Goal: Task Accomplishment & Management: Manage account settings

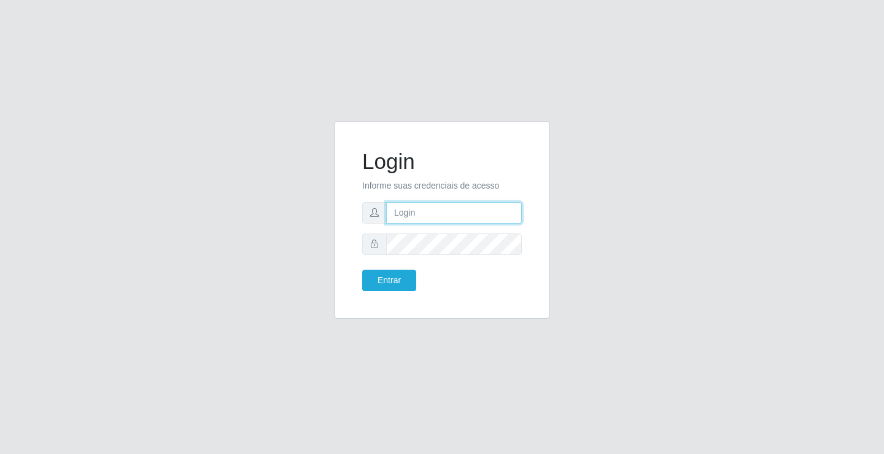
click at [400, 211] on input "text" at bounding box center [454, 212] width 136 height 21
type input "[PERSON_NAME]"
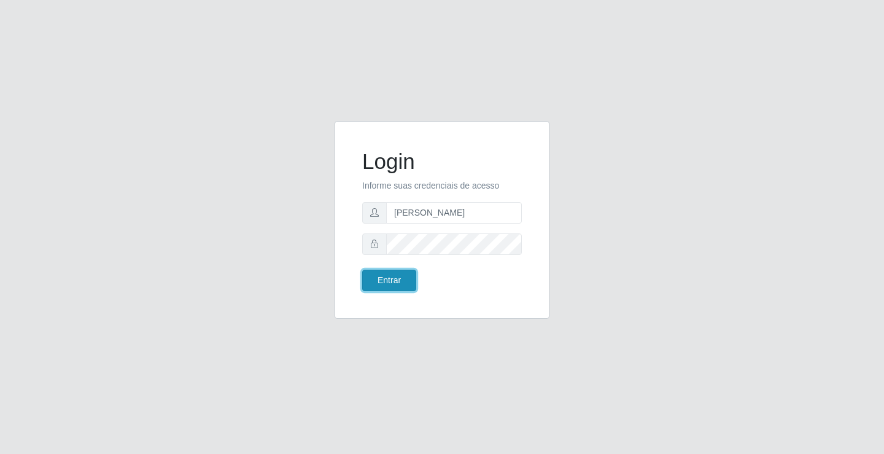
click at [387, 276] on button "Entrar" at bounding box center [389, 280] width 54 height 21
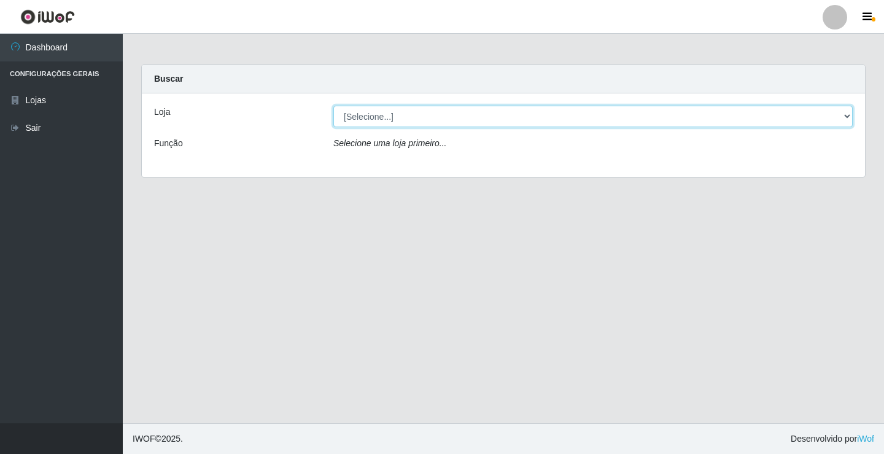
click at [392, 120] on select "[Selecione...] Ideal - Conceição" at bounding box center [593, 116] width 520 height 21
select select "231"
click at [333, 106] on select "[Selecione...] Ideal - Conceição" at bounding box center [593, 116] width 520 height 21
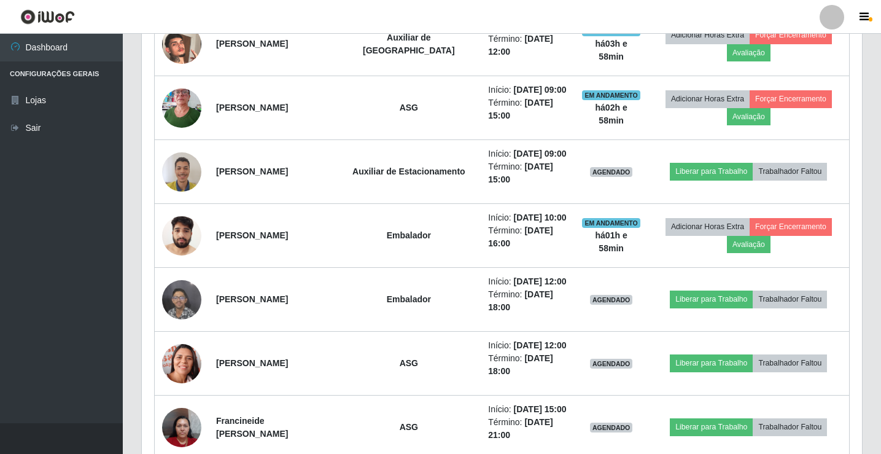
scroll to position [676, 0]
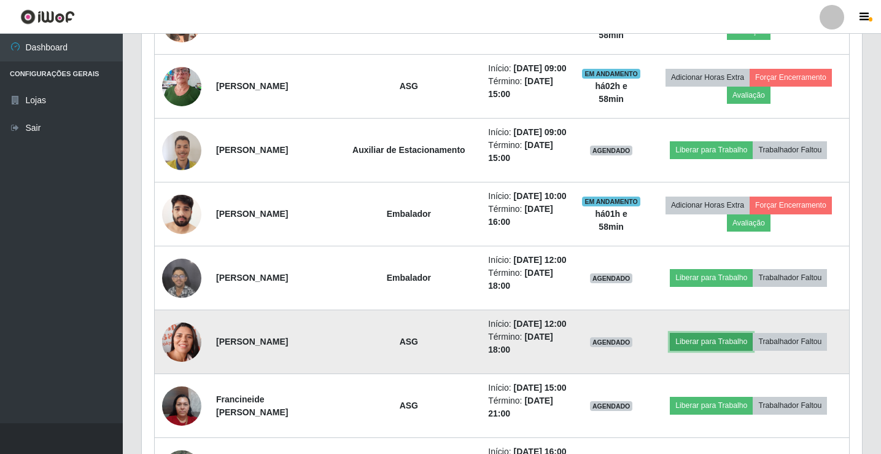
click at [685, 345] on button "Liberar para Trabalho" at bounding box center [711, 341] width 83 height 17
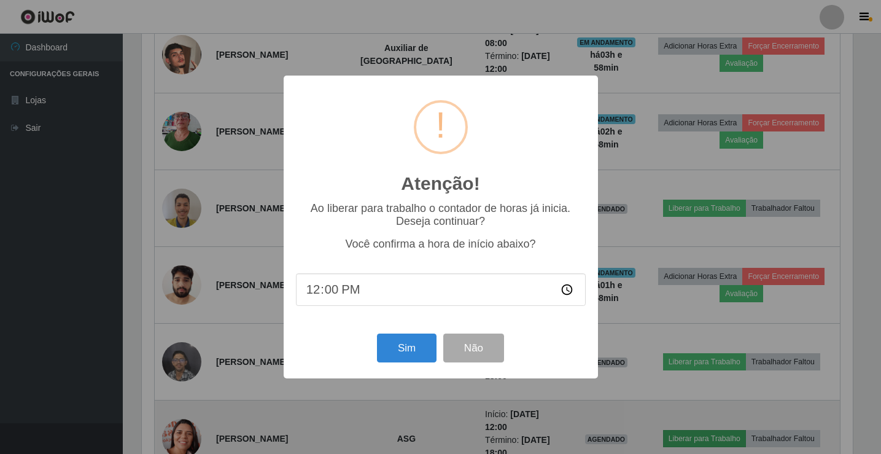
scroll to position [255, 714]
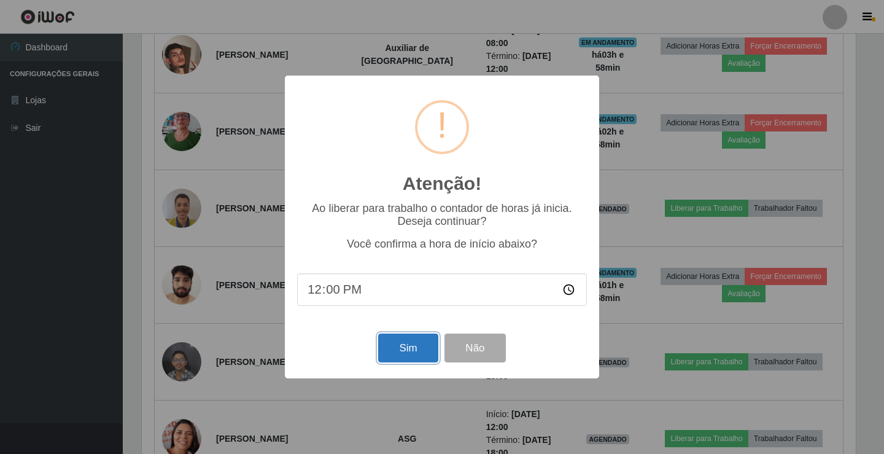
click at [405, 346] on button "Sim" at bounding box center [408, 347] width 60 height 29
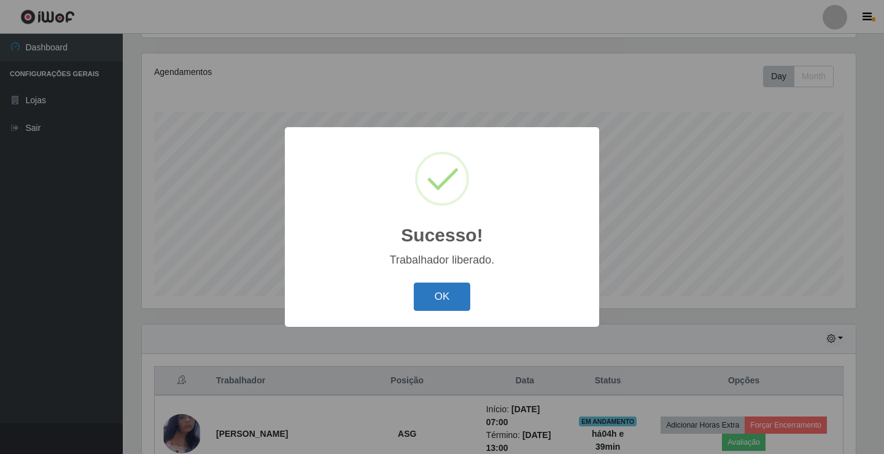
click at [418, 299] on button "OK" at bounding box center [442, 297] width 57 height 29
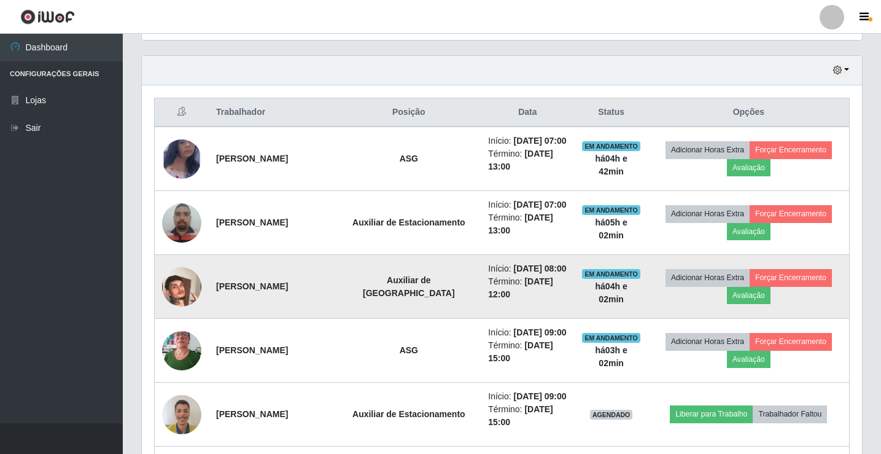
scroll to position [421, 0]
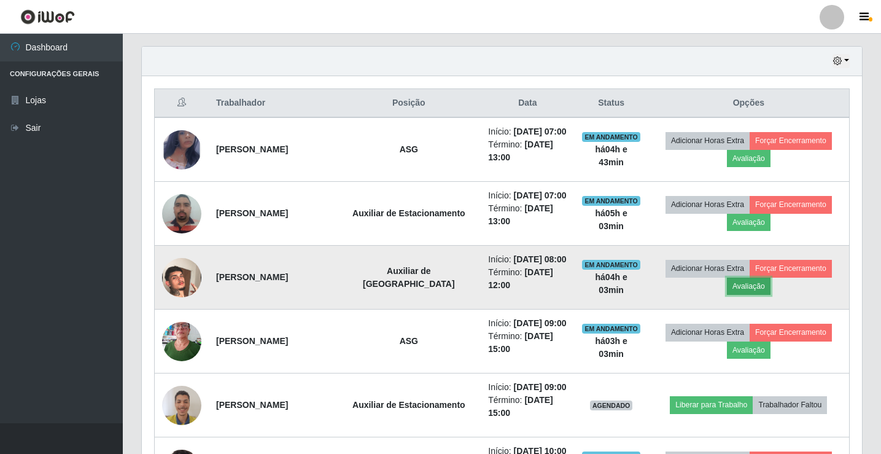
click at [747, 289] on button "Avaliação" at bounding box center [749, 286] width 44 height 17
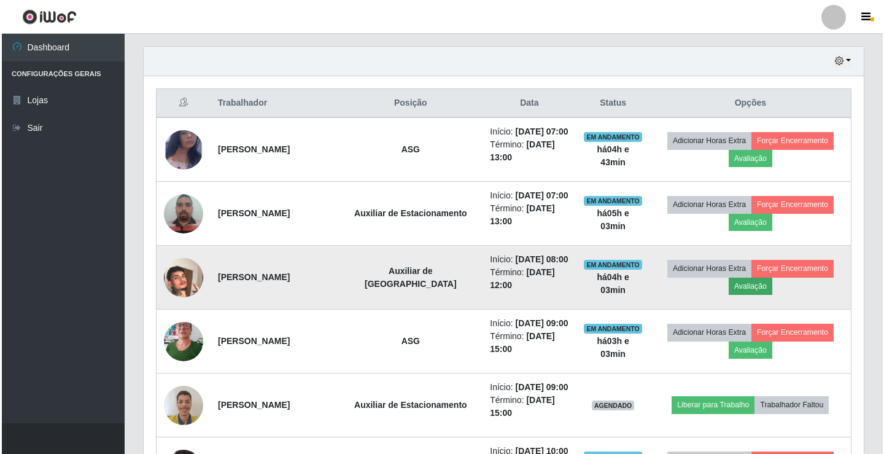
scroll to position [255, 714]
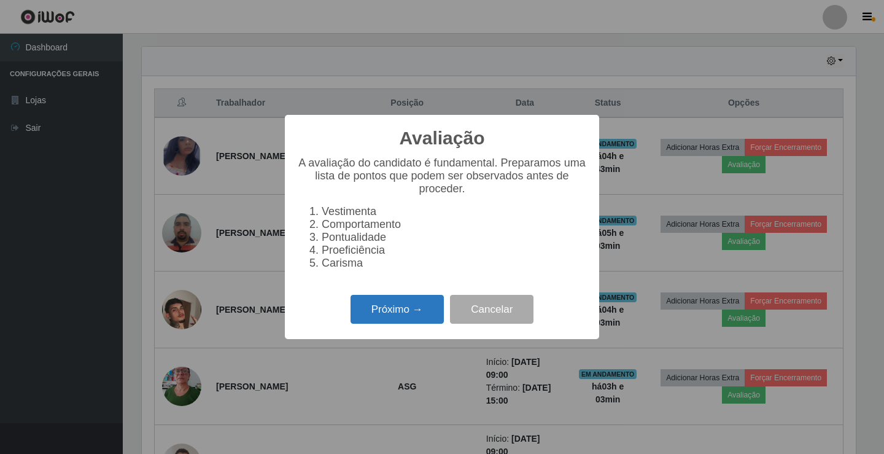
click at [415, 319] on button "Próximo →" at bounding box center [397, 309] width 93 height 29
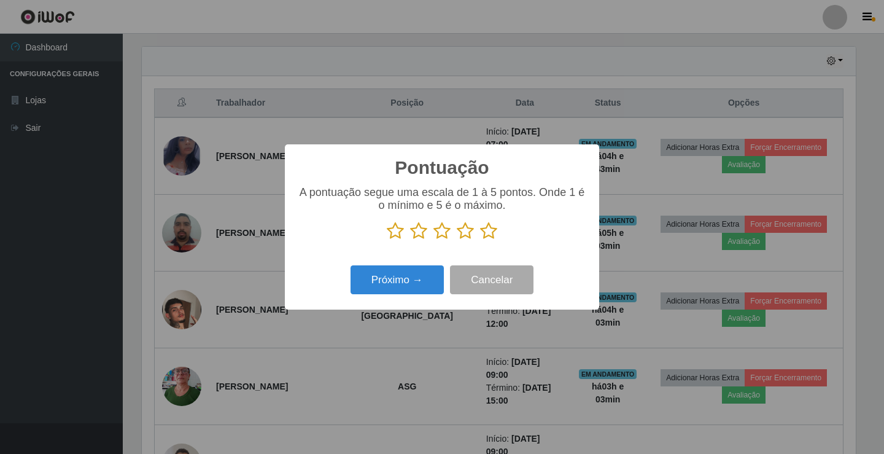
scroll to position [613902, 613443]
click at [486, 235] on icon at bounding box center [488, 231] width 17 height 18
click at [480, 240] on input "radio" at bounding box center [480, 240] width 0 height 0
click at [399, 287] on button "Próximo →" at bounding box center [397, 279] width 93 height 29
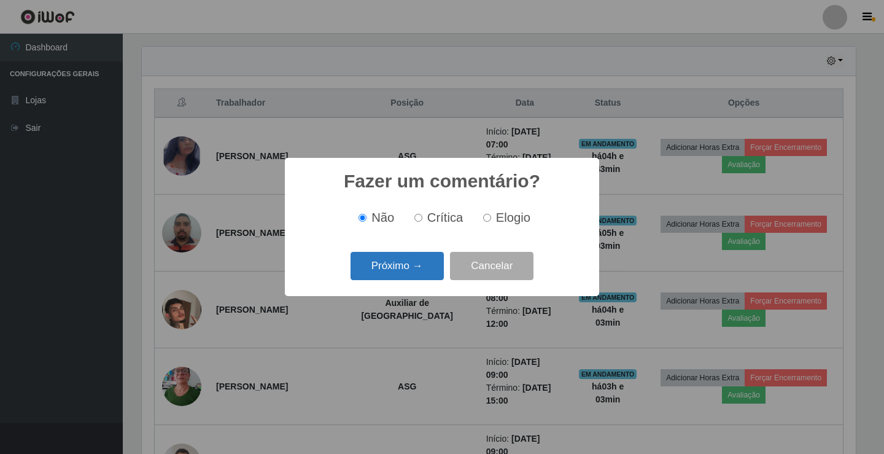
click at [429, 264] on button "Próximo →" at bounding box center [397, 266] width 93 height 29
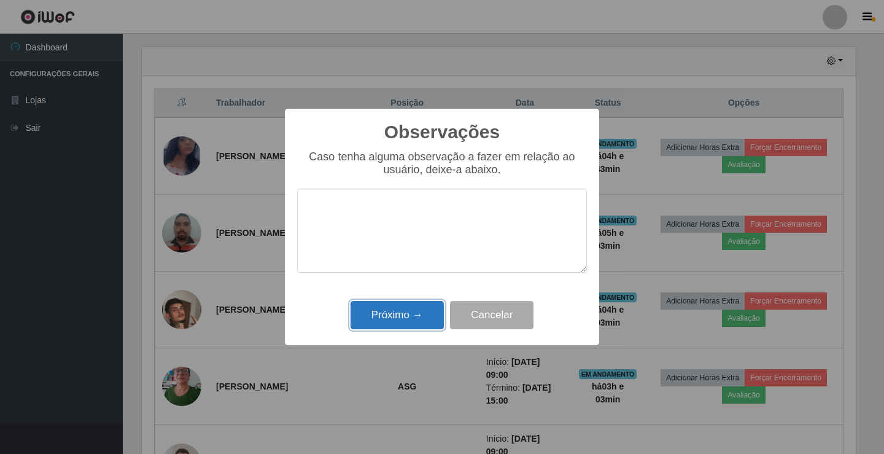
click at [389, 314] on button "Próximo →" at bounding box center [397, 315] width 93 height 29
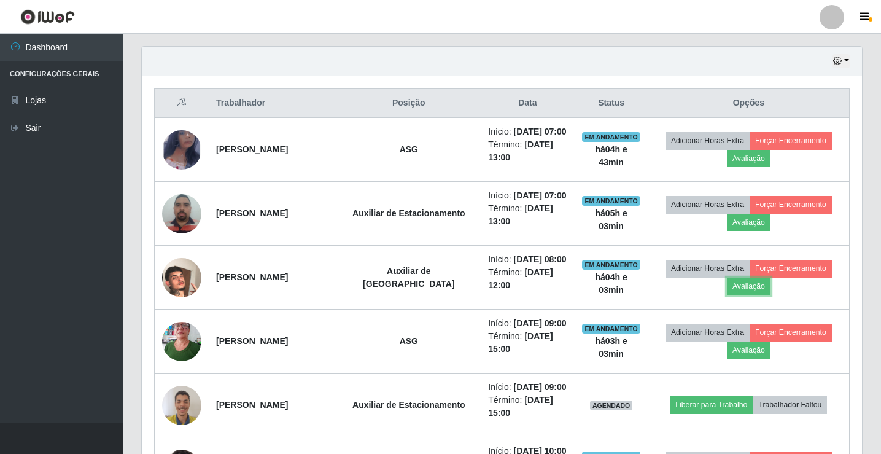
scroll to position [255, 720]
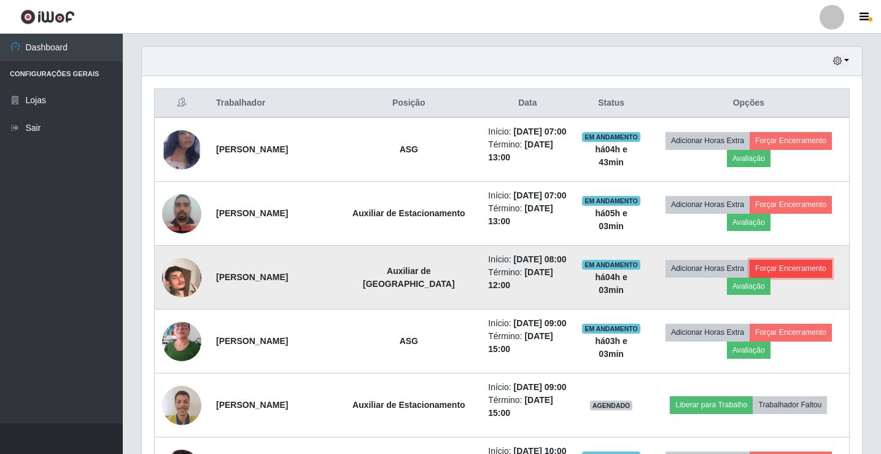
click at [786, 270] on button "Forçar Encerramento" at bounding box center [791, 268] width 82 height 17
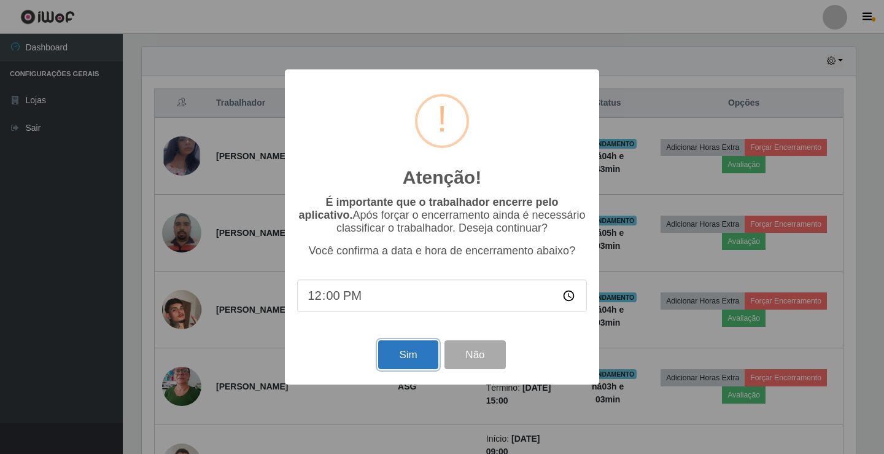
click at [402, 357] on button "Sim" at bounding box center [408, 354] width 60 height 29
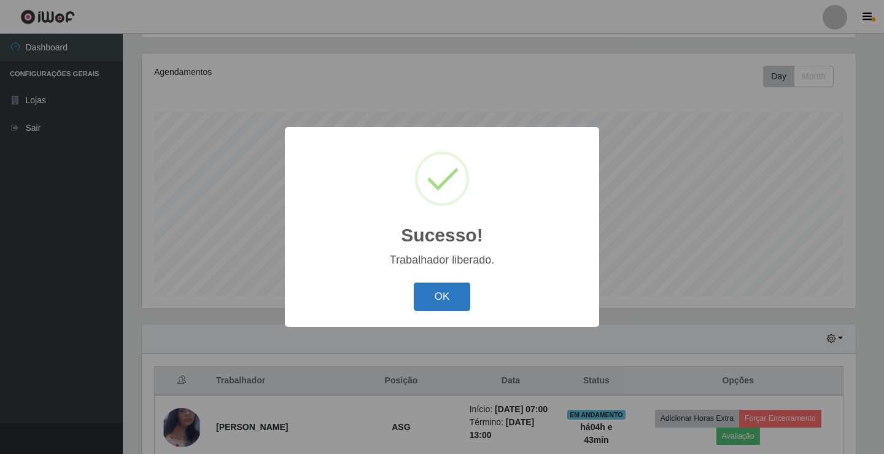
click at [450, 299] on button "OK" at bounding box center [442, 297] width 57 height 29
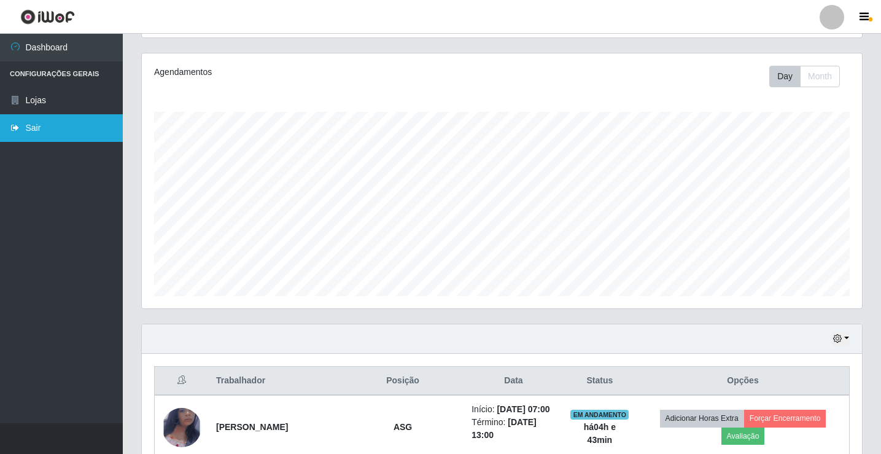
click at [36, 125] on link "Sair" at bounding box center [61, 128] width 123 height 28
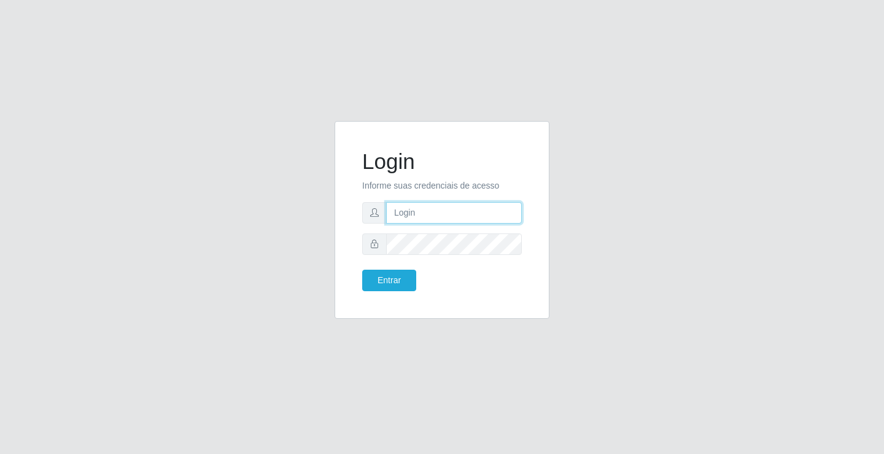
click at [403, 210] on input "text" at bounding box center [454, 212] width 136 height 21
type input "[PERSON_NAME]"
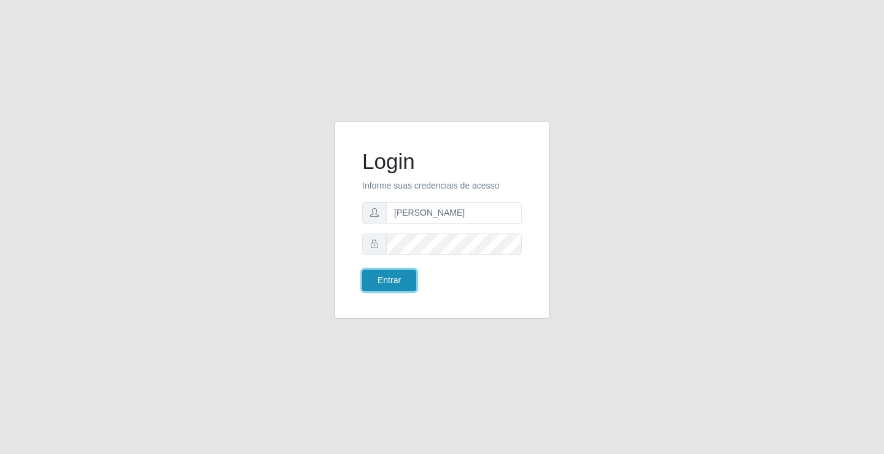
click at [392, 279] on button "Entrar" at bounding box center [389, 280] width 54 height 21
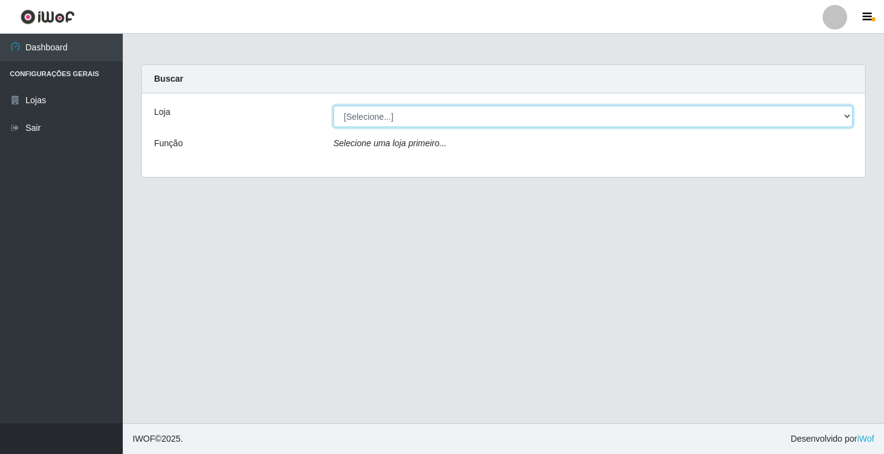
click at [424, 122] on select "[Selecione...] Ideal - Conceição" at bounding box center [593, 116] width 520 height 21
select select "231"
click at [333, 106] on select "[Selecione...] Ideal - Conceição" at bounding box center [593, 116] width 520 height 21
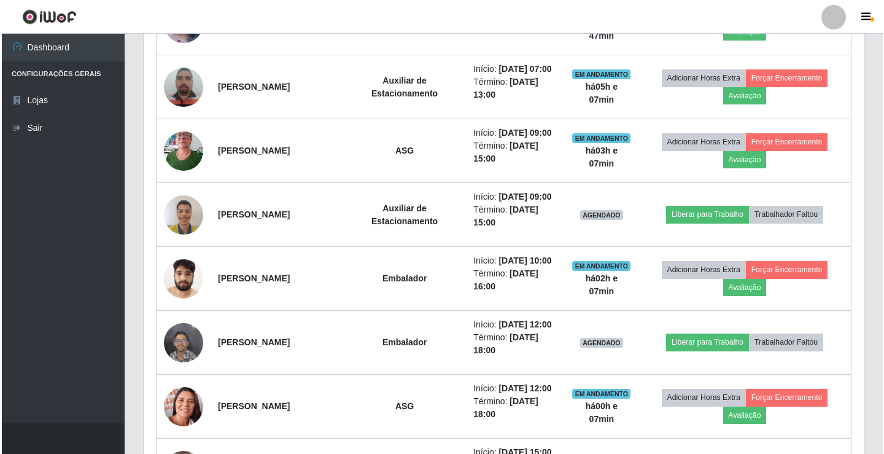
scroll to position [553, 0]
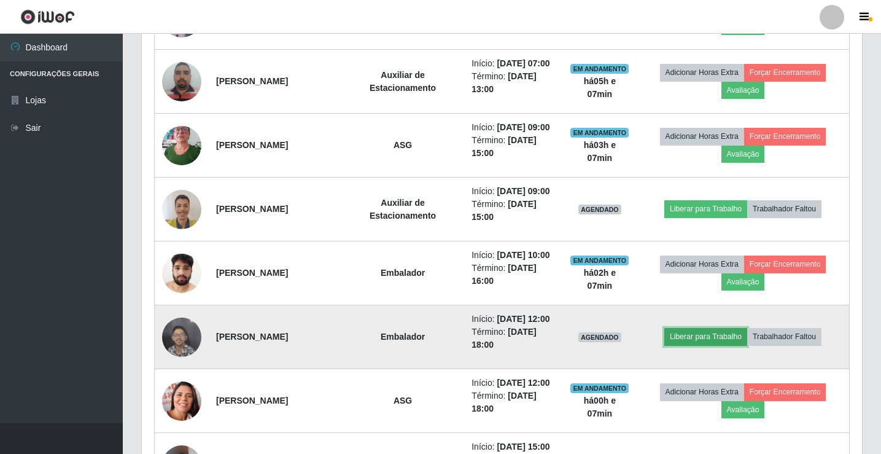
click at [704, 340] on button "Liberar para Trabalho" at bounding box center [706, 336] width 83 height 17
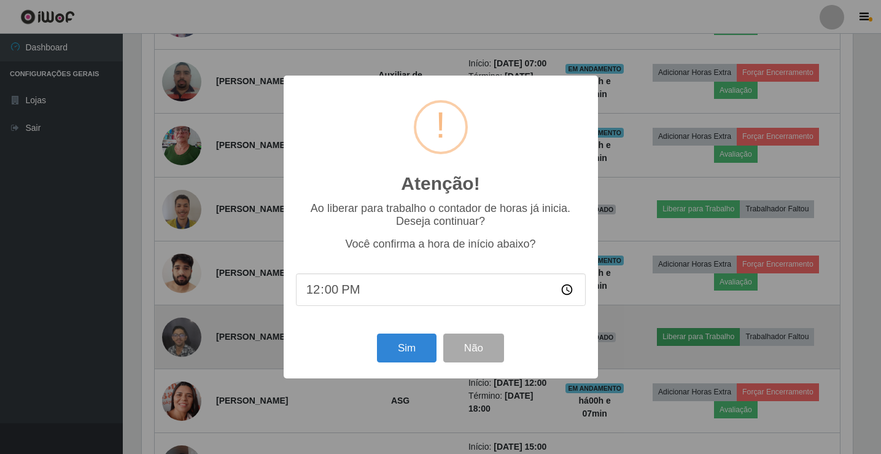
scroll to position [255, 714]
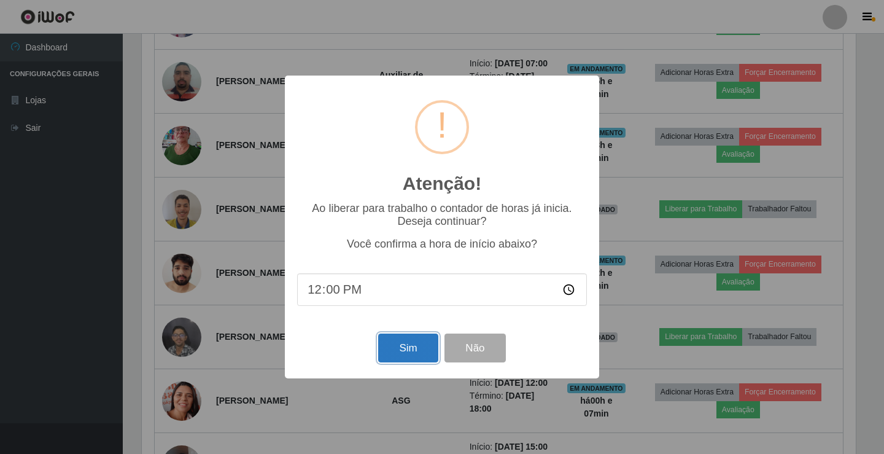
click at [418, 354] on button "Sim" at bounding box center [408, 347] width 60 height 29
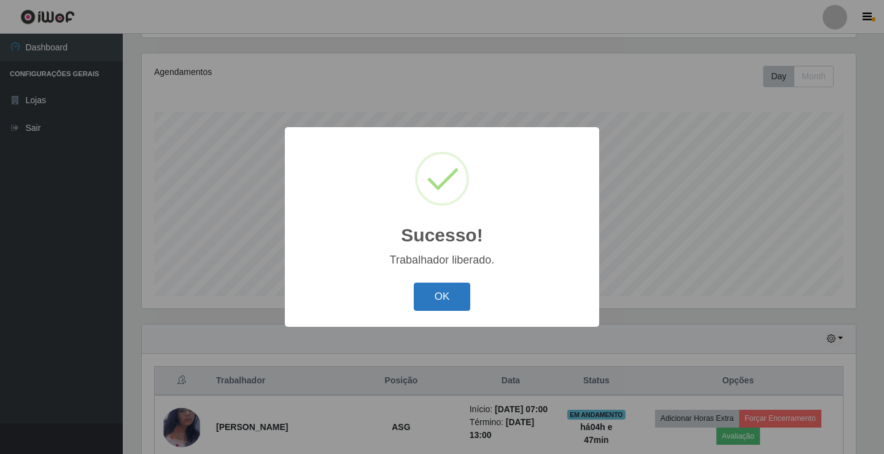
click at [440, 305] on button "OK" at bounding box center [442, 297] width 57 height 29
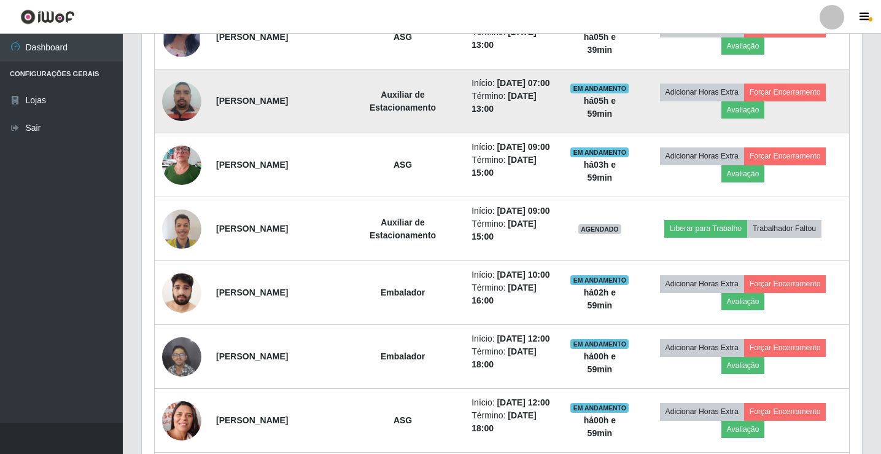
scroll to position [512, 0]
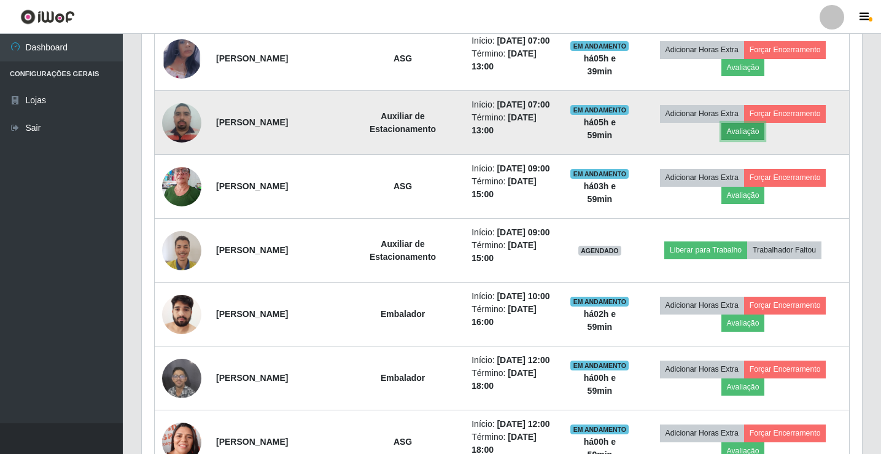
click at [747, 131] on button "Avaliação" at bounding box center [744, 131] width 44 height 17
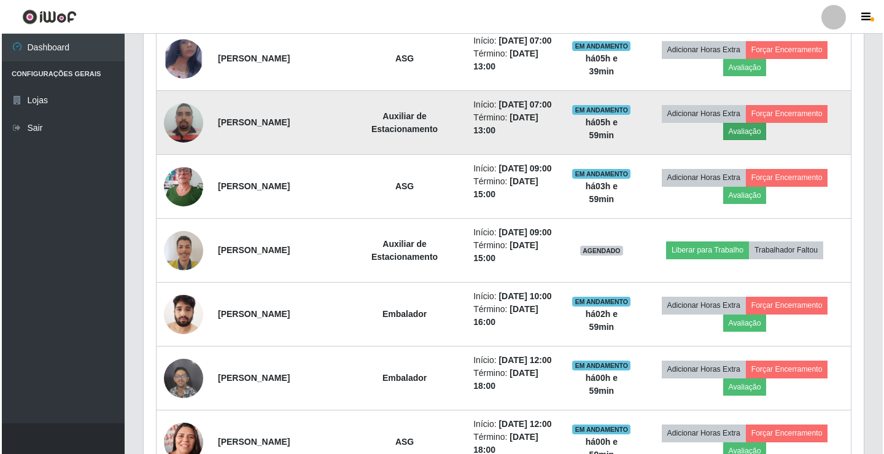
scroll to position [255, 714]
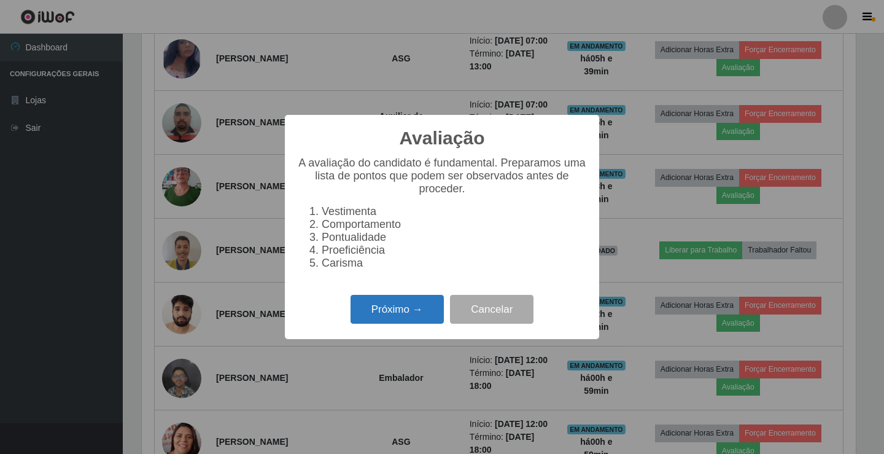
click at [367, 317] on button "Próximo →" at bounding box center [397, 309] width 93 height 29
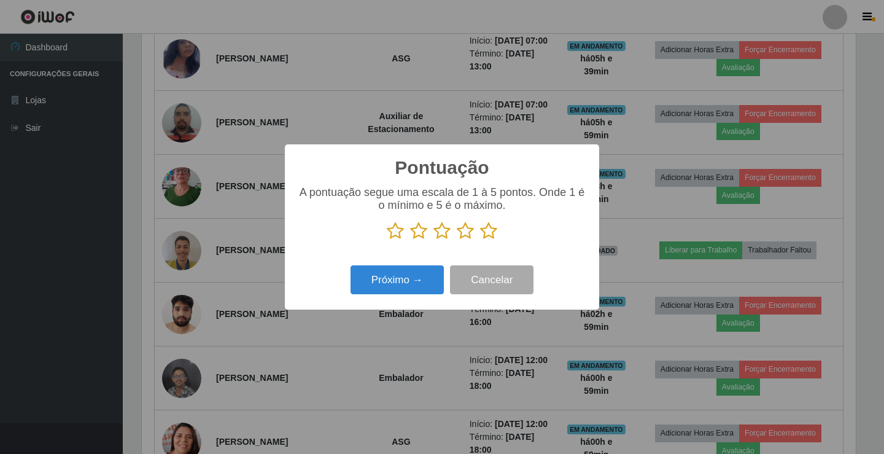
scroll to position [613902, 613443]
click at [488, 233] on icon at bounding box center [488, 231] width 17 height 18
click at [480, 240] on input "radio" at bounding box center [480, 240] width 0 height 0
click at [389, 274] on button "Próximo →" at bounding box center [397, 279] width 93 height 29
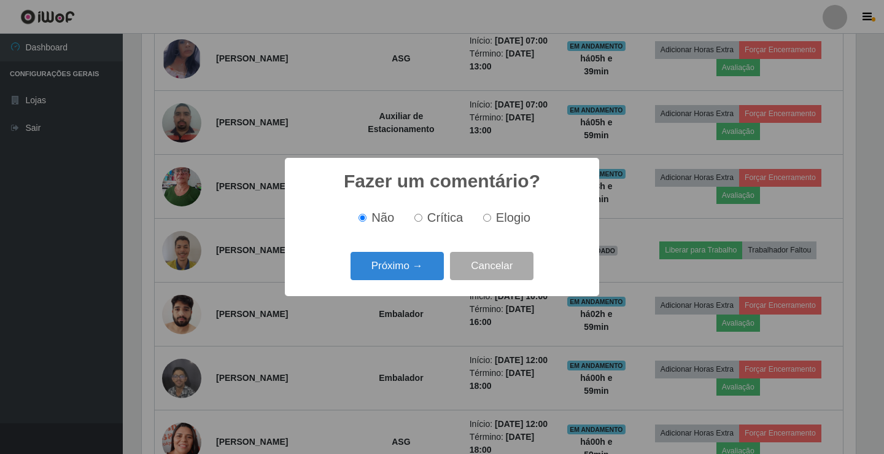
click at [389, 274] on button "Próximo →" at bounding box center [397, 266] width 93 height 29
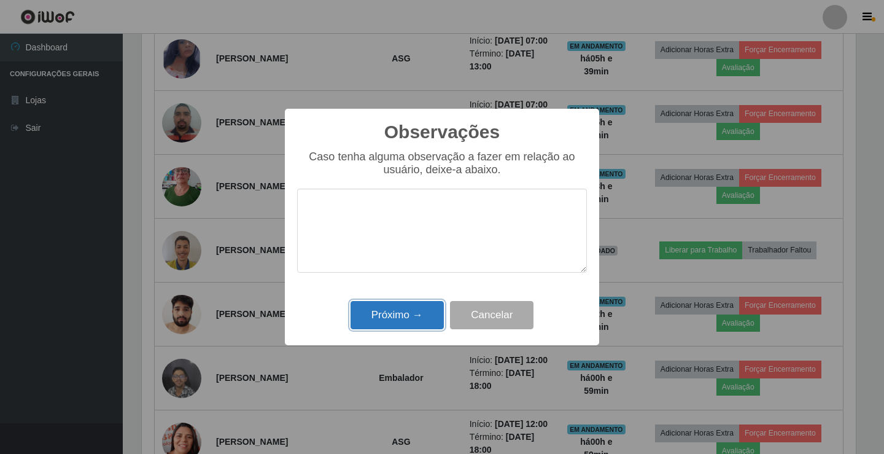
click at [388, 316] on button "Próximo →" at bounding box center [397, 315] width 93 height 29
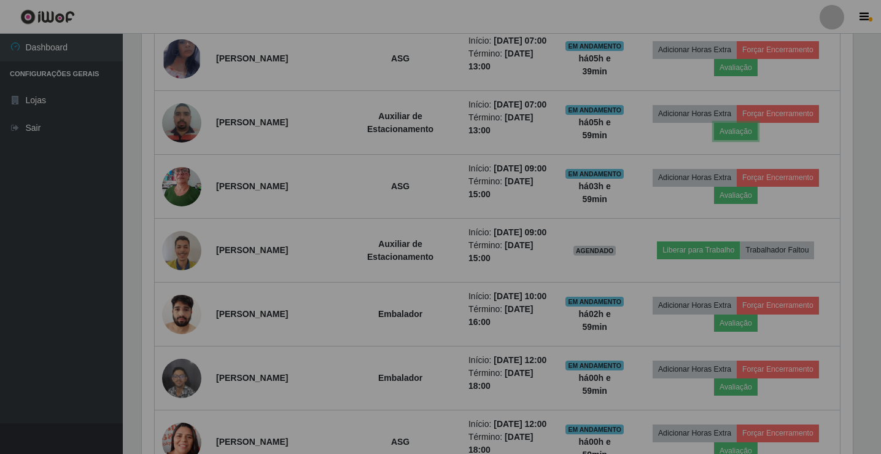
scroll to position [255, 720]
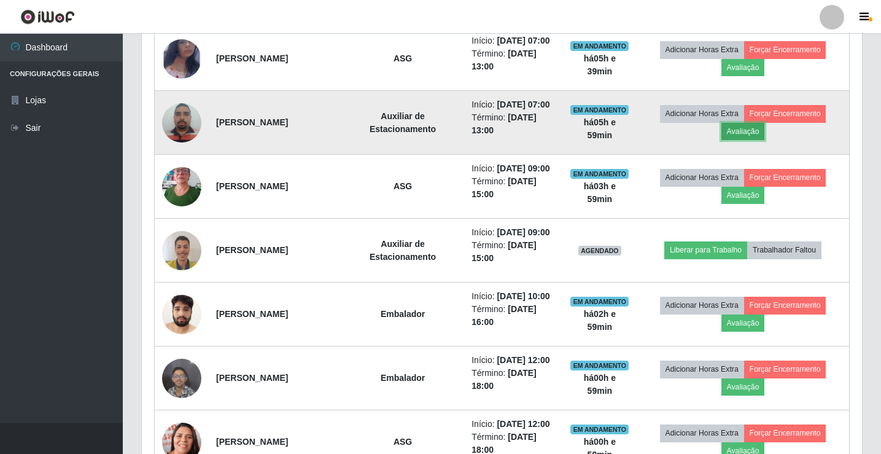
click at [736, 131] on button "Avaliação" at bounding box center [744, 131] width 44 height 17
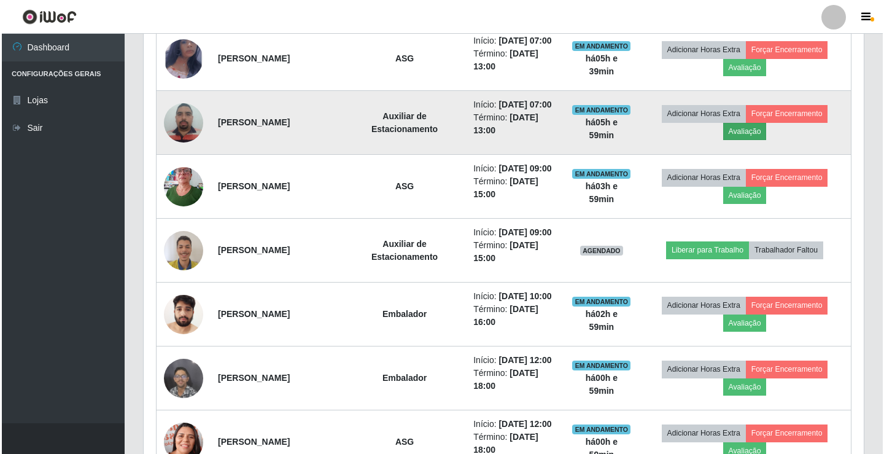
scroll to position [255, 714]
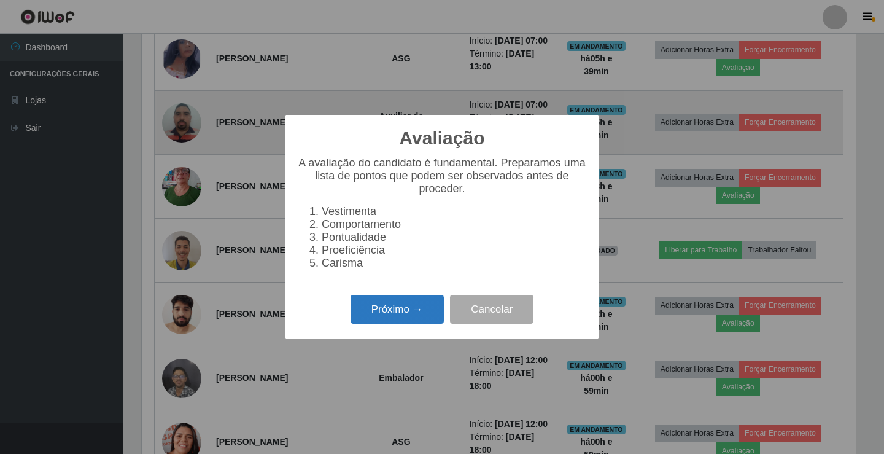
click at [375, 314] on button "Próximo →" at bounding box center [397, 309] width 93 height 29
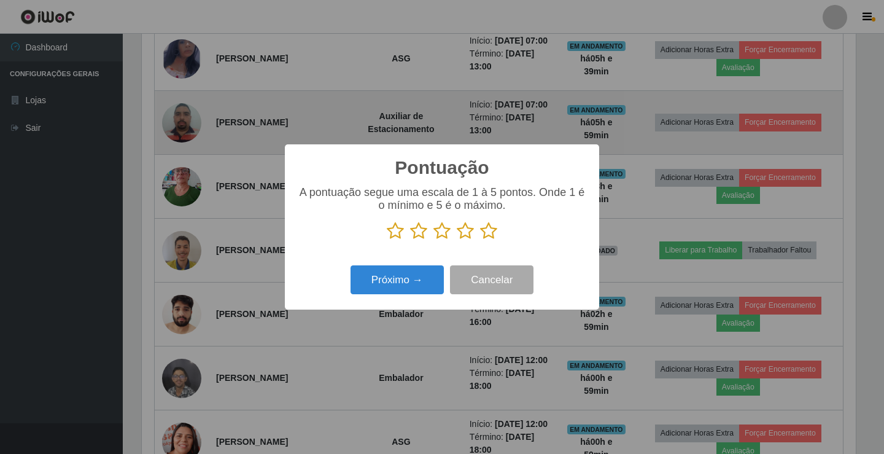
scroll to position [613902, 613443]
click at [493, 230] on icon at bounding box center [488, 231] width 17 height 18
click at [480, 240] on input "radio" at bounding box center [480, 240] width 0 height 0
click at [401, 283] on button "Próximo →" at bounding box center [397, 279] width 93 height 29
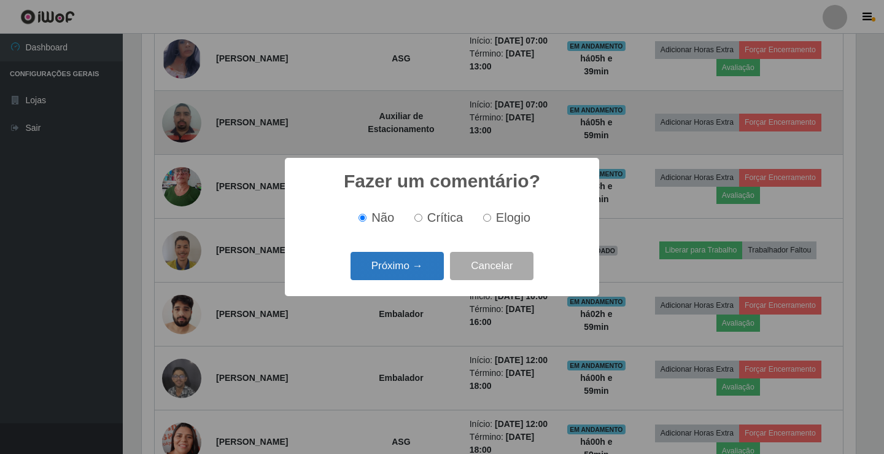
click at [401, 279] on button "Próximo →" at bounding box center [397, 266] width 93 height 29
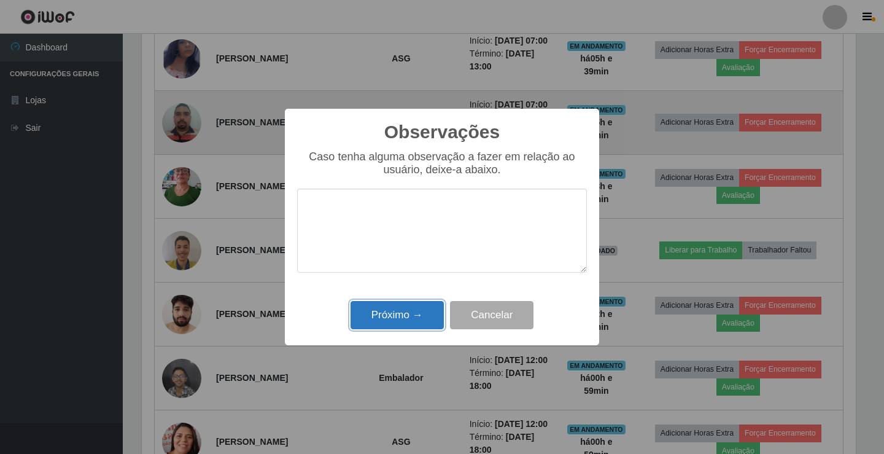
click at [391, 313] on button "Próximo →" at bounding box center [397, 315] width 93 height 29
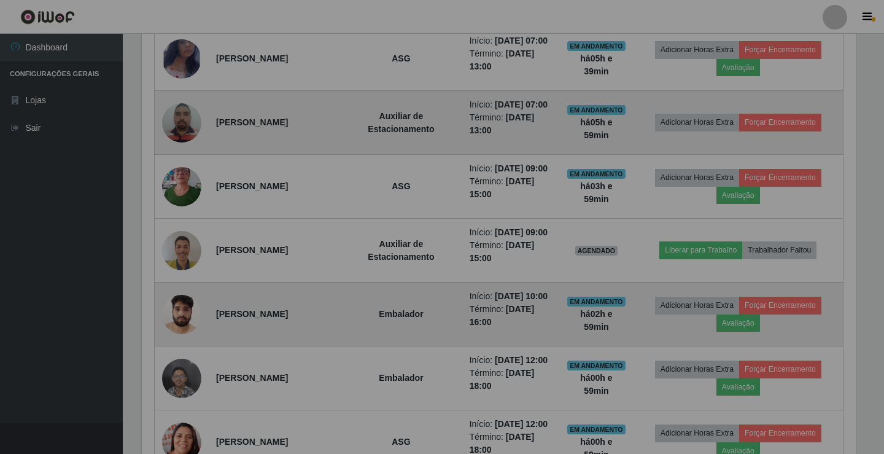
scroll to position [255, 720]
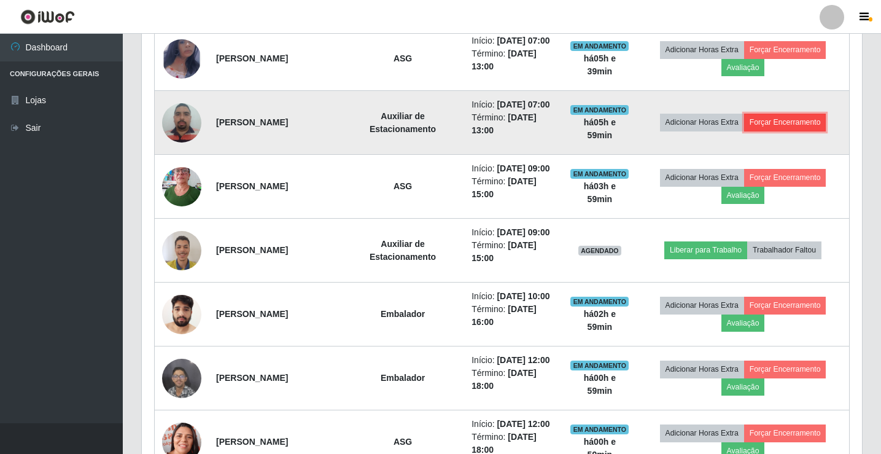
click at [798, 120] on button "Forçar Encerramento" at bounding box center [785, 122] width 82 height 17
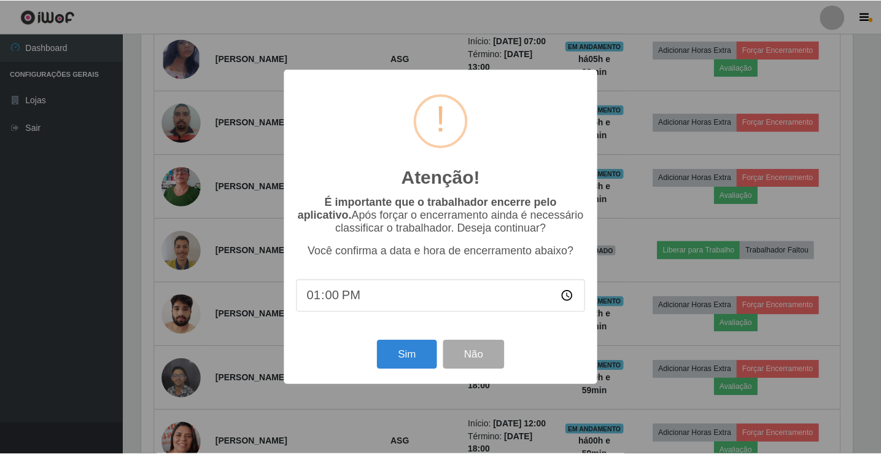
scroll to position [255, 714]
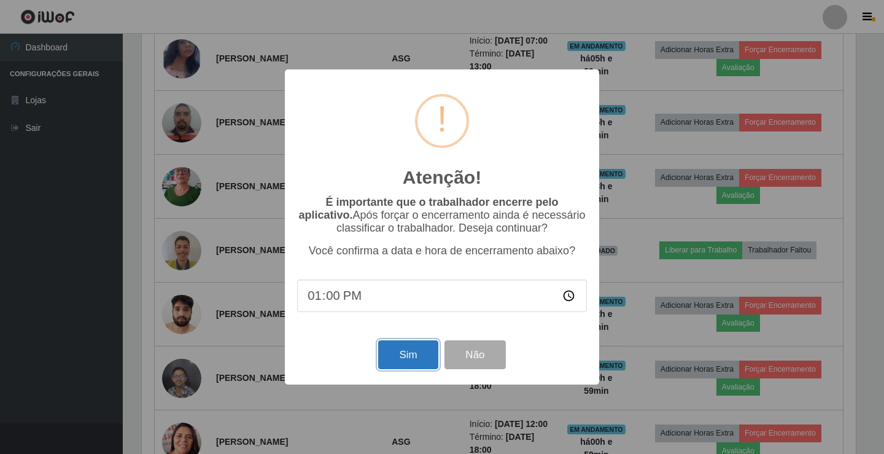
click at [395, 357] on button "Sim" at bounding box center [408, 354] width 60 height 29
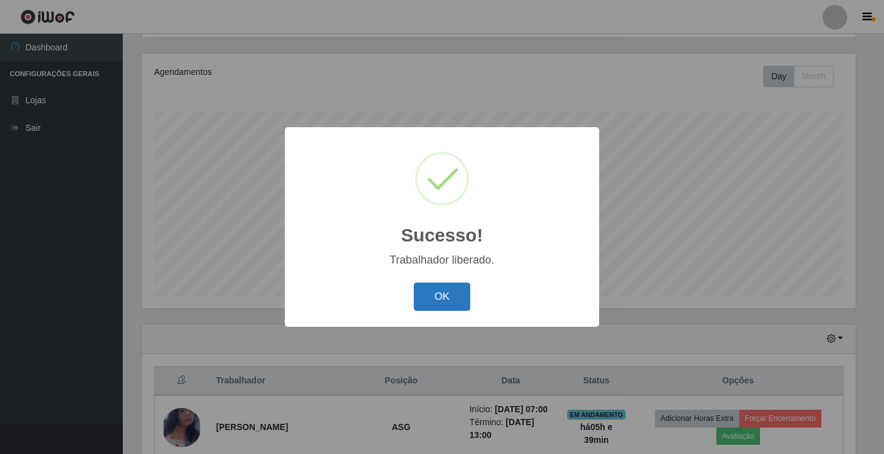
click at [442, 290] on button "OK" at bounding box center [442, 297] width 57 height 29
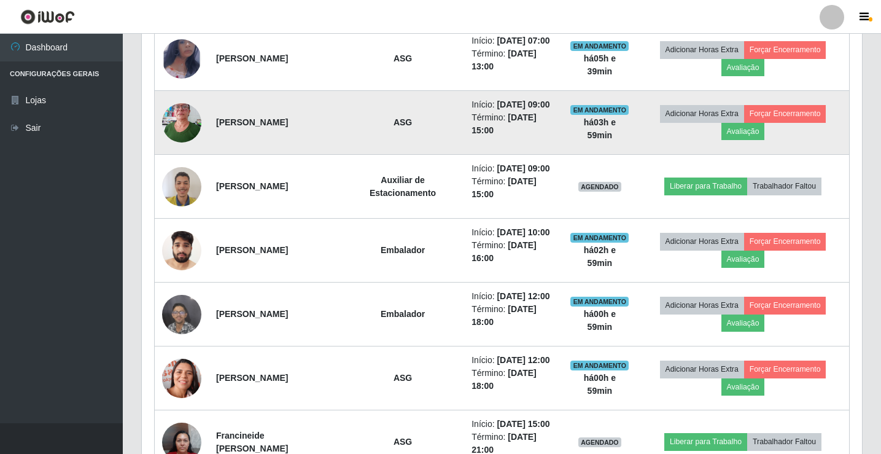
scroll to position [573, 0]
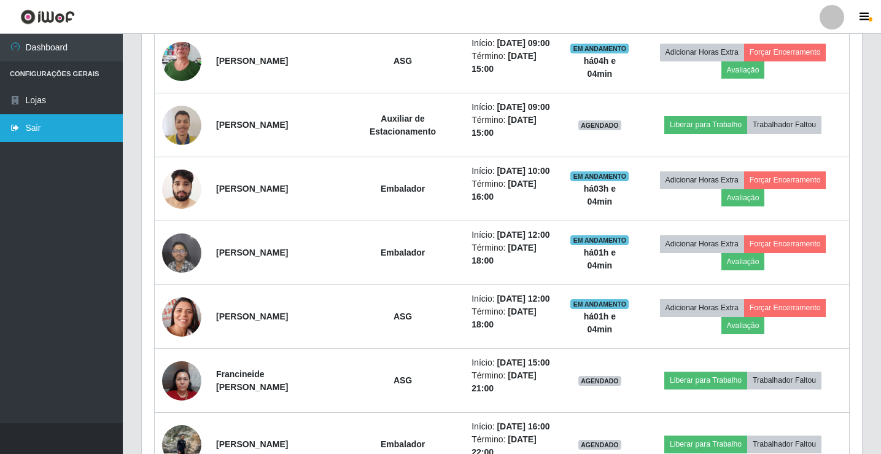
click at [30, 136] on link "Sair" at bounding box center [61, 128] width 123 height 28
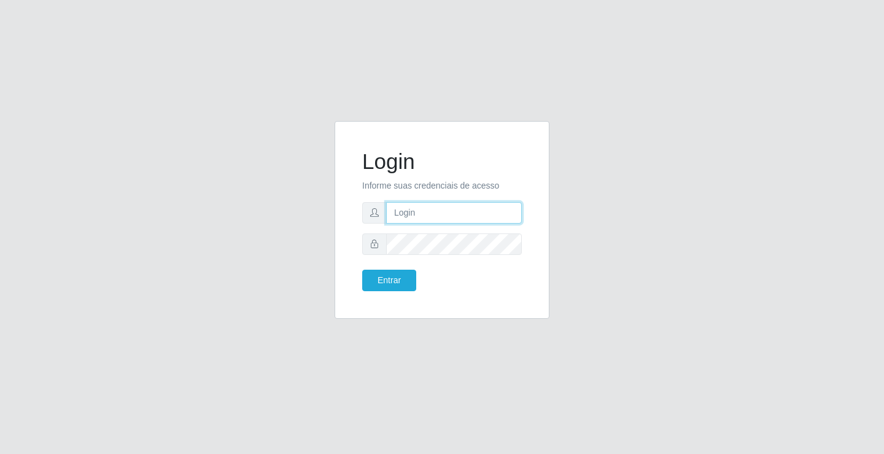
click at [432, 212] on input "text" at bounding box center [454, 212] width 136 height 21
click at [429, 214] on input "text" at bounding box center [454, 212] width 136 height 21
type input "[EMAIL_ADDRESS][DOMAIN_NAME]"
drag, startPoint x: 499, startPoint y: 212, endPoint x: 238, endPoint y: 233, distance: 262.5
click at [238, 233] on div "Login Informe suas credenciais de acesso [EMAIL_ADDRESS][DOMAIN_NAME] Entrar" at bounding box center [442, 227] width 700 height 212
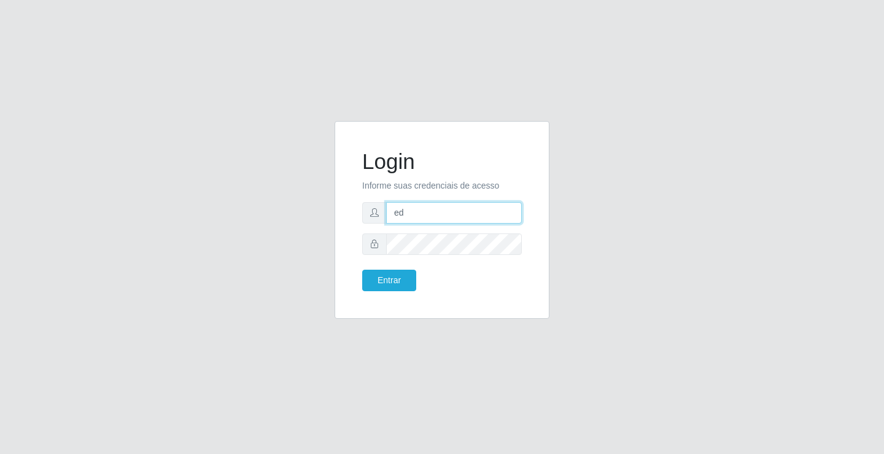
type input "ediane@ideal"
click at [362, 270] on button "Entrar" at bounding box center [389, 280] width 54 height 21
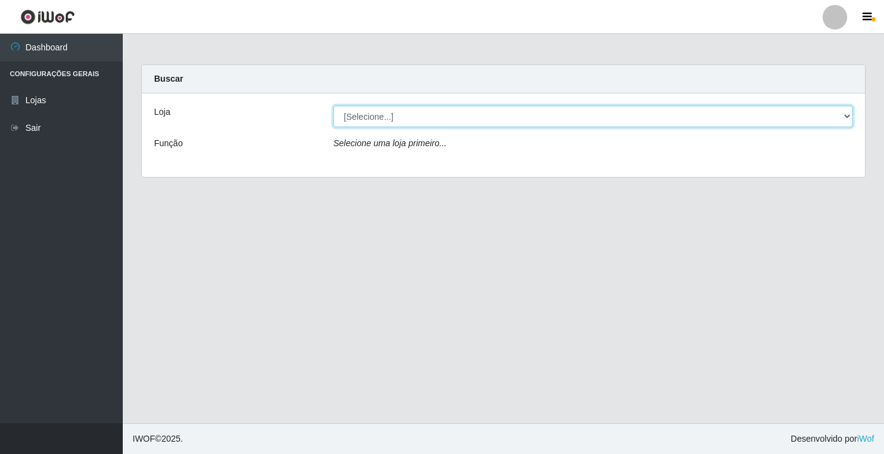
click at [469, 114] on select "[Selecione...] Ideal - Conceição" at bounding box center [593, 116] width 520 height 21
select select "231"
click at [333, 106] on select "[Selecione...] Ideal - Conceição" at bounding box center [593, 116] width 520 height 21
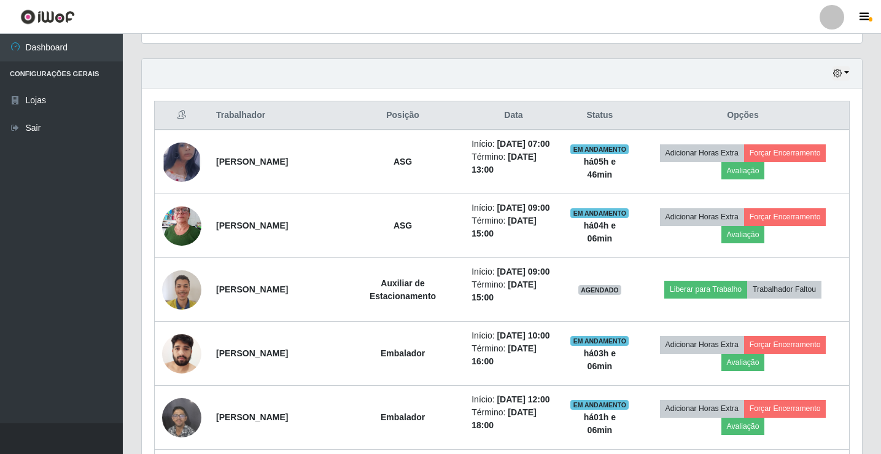
scroll to position [430, 0]
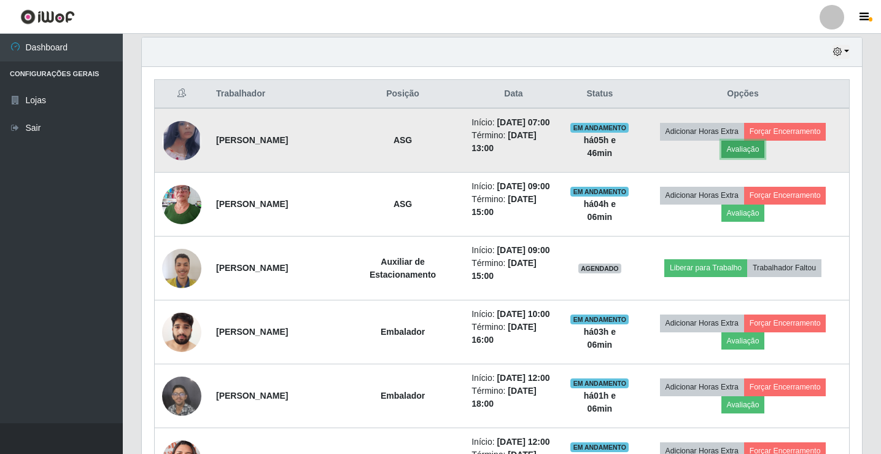
click at [749, 146] on button "Avaliação" at bounding box center [744, 149] width 44 height 17
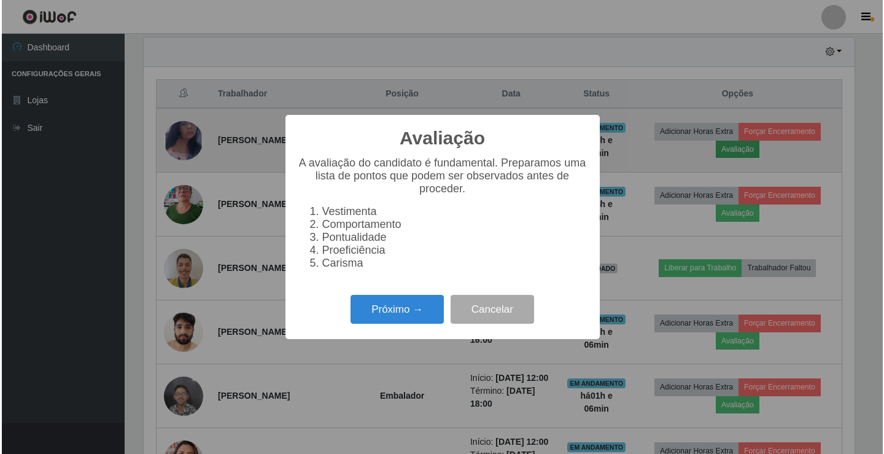
scroll to position [255, 714]
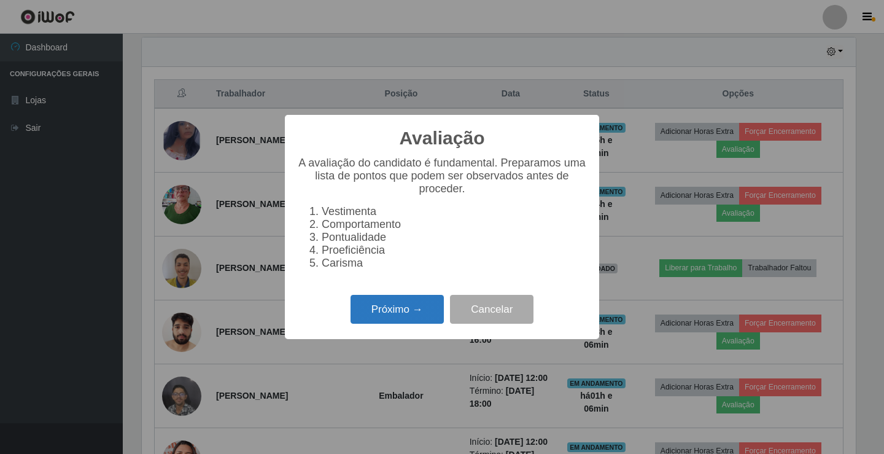
click at [411, 318] on button "Próximo →" at bounding box center [397, 309] width 93 height 29
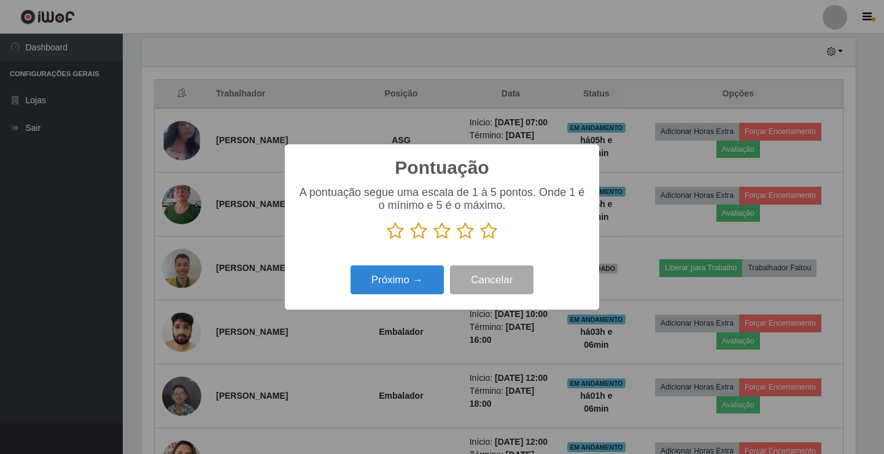
scroll to position [613902, 613443]
click at [486, 232] on icon at bounding box center [488, 231] width 17 height 18
click at [480, 240] on input "radio" at bounding box center [480, 240] width 0 height 0
click at [388, 283] on button "Próximo →" at bounding box center [397, 279] width 93 height 29
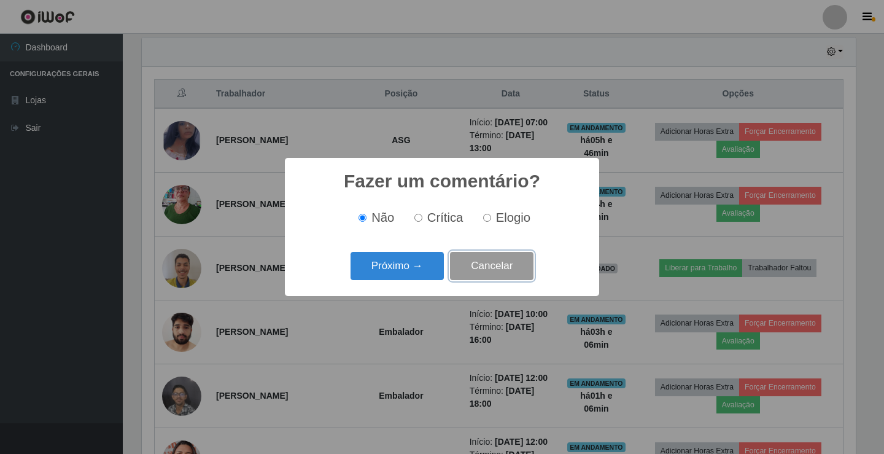
click at [475, 267] on button "Cancelar" at bounding box center [492, 266] width 84 height 29
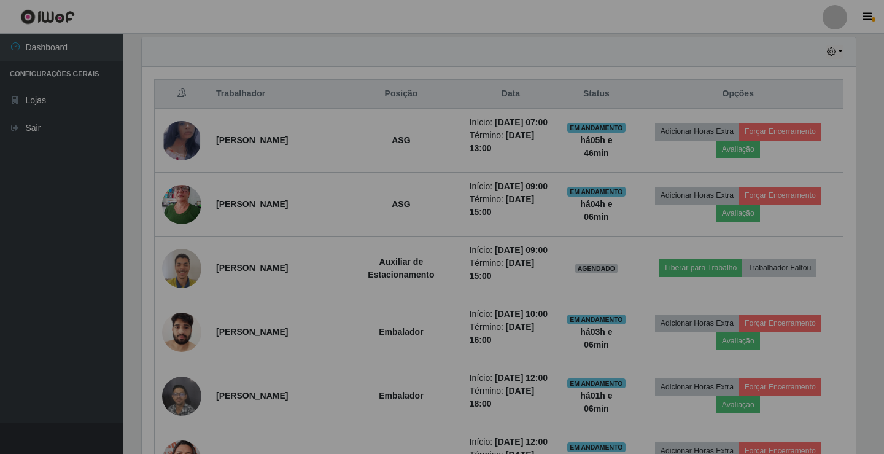
scroll to position [255, 720]
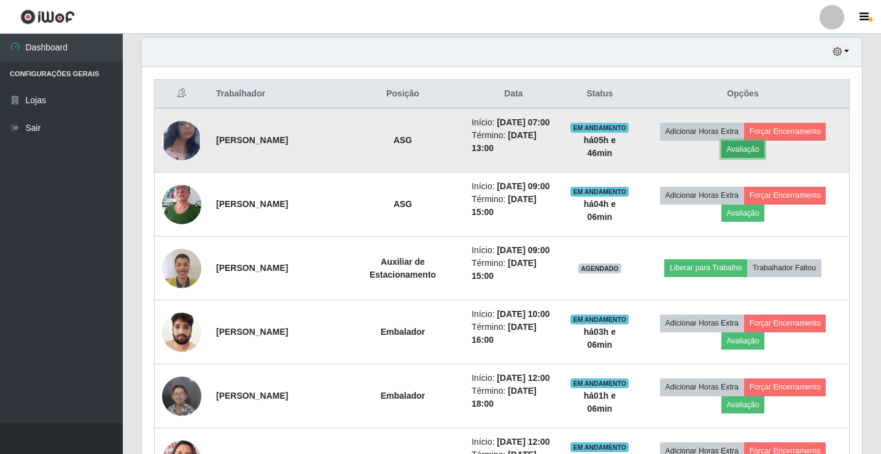
click at [737, 149] on button "Avaliação" at bounding box center [744, 149] width 44 height 17
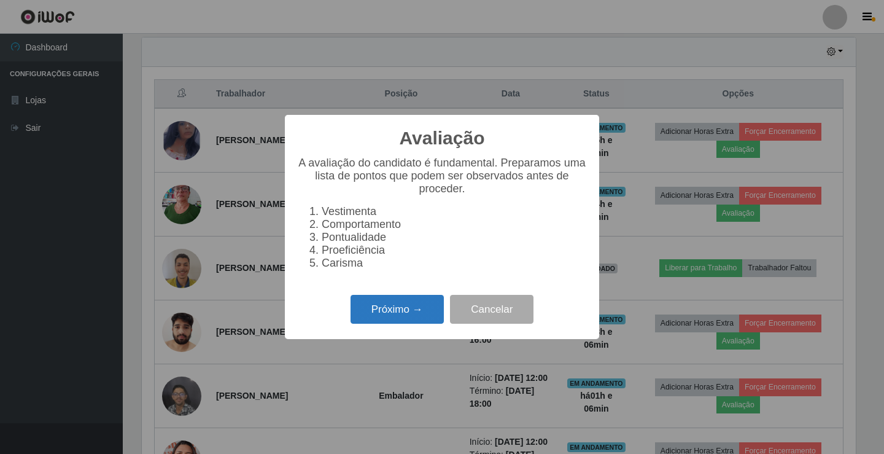
click at [421, 308] on button "Próximo →" at bounding box center [397, 309] width 93 height 29
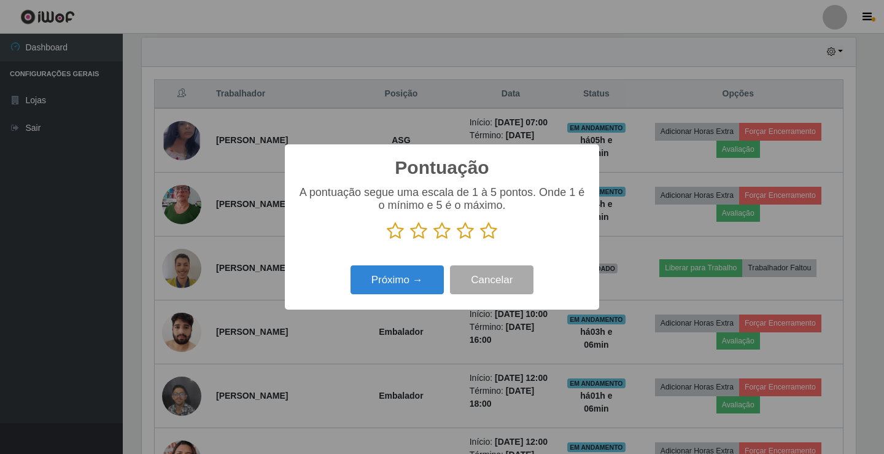
scroll to position [613902, 613443]
click at [491, 232] on icon at bounding box center [488, 231] width 17 height 18
click at [480, 240] on input "radio" at bounding box center [480, 240] width 0 height 0
click at [374, 281] on button "Próximo →" at bounding box center [397, 279] width 93 height 29
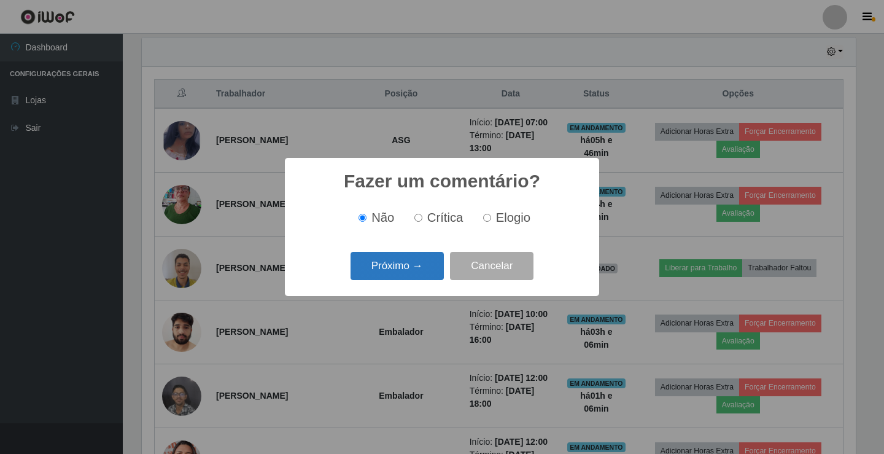
click at [399, 272] on button "Próximo →" at bounding box center [397, 266] width 93 height 29
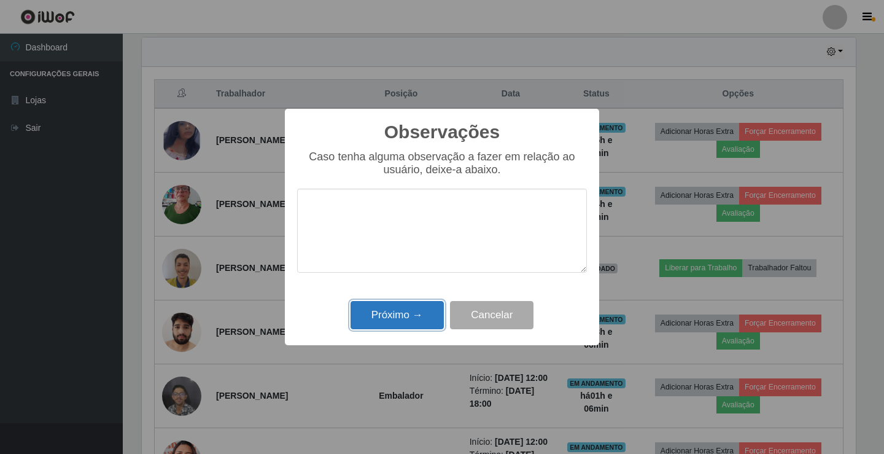
click at [393, 311] on button "Próximo →" at bounding box center [397, 315] width 93 height 29
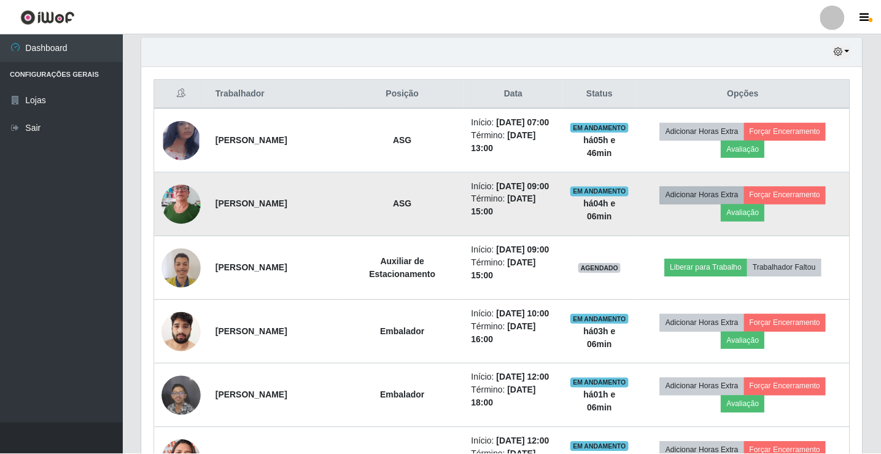
scroll to position [255, 720]
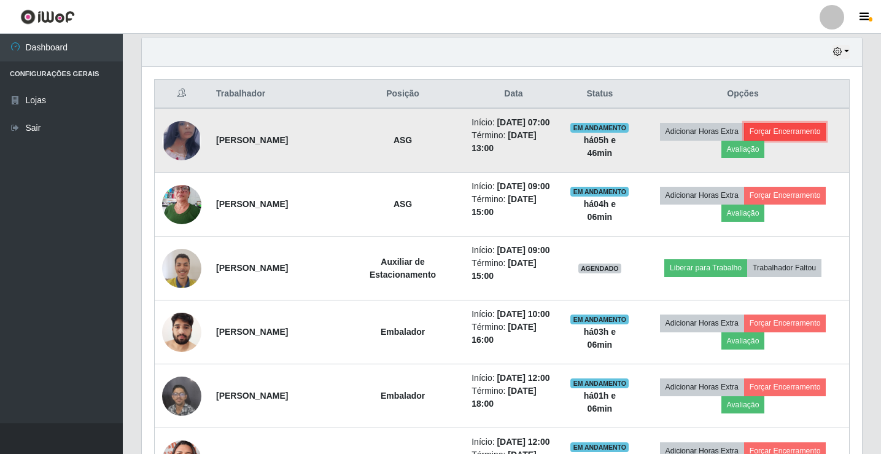
click at [787, 126] on button "Forçar Encerramento" at bounding box center [785, 131] width 82 height 17
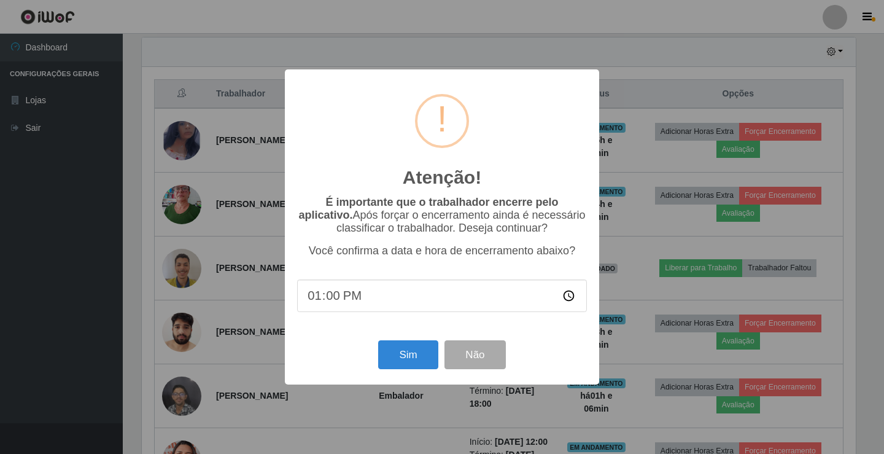
click at [375, 303] on input "13:00" at bounding box center [442, 295] width 290 height 33
click at [365, 300] on input "13:00" at bounding box center [442, 295] width 290 height 33
click at [322, 300] on input "13:00" at bounding box center [442, 295] width 290 height 33
type input "13:06"
click at [402, 349] on button "Sim" at bounding box center [408, 354] width 60 height 29
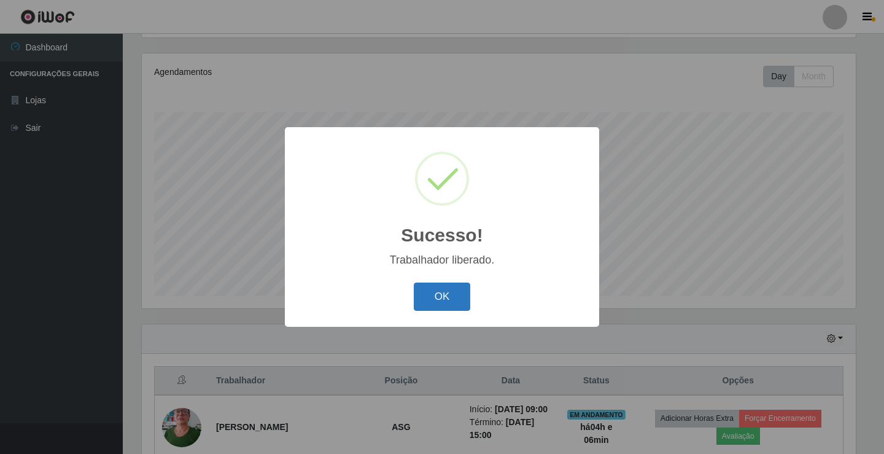
click at [435, 291] on button "OK" at bounding box center [442, 297] width 57 height 29
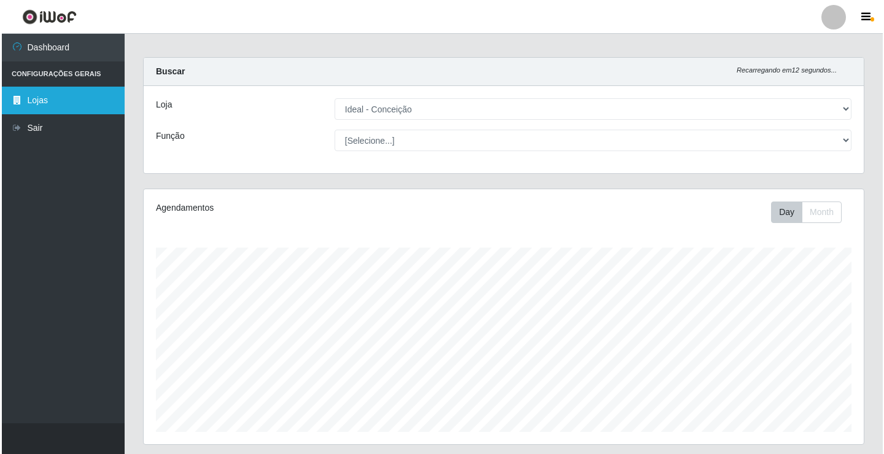
scroll to position [0, 0]
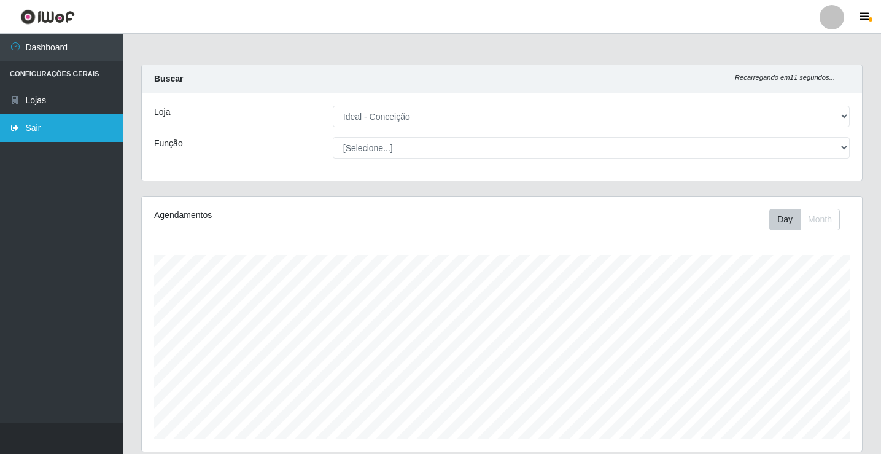
click at [44, 123] on link "Sair" at bounding box center [61, 128] width 123 height 28
